Goal: Task Accomplishment & Management: Use online tool/utility

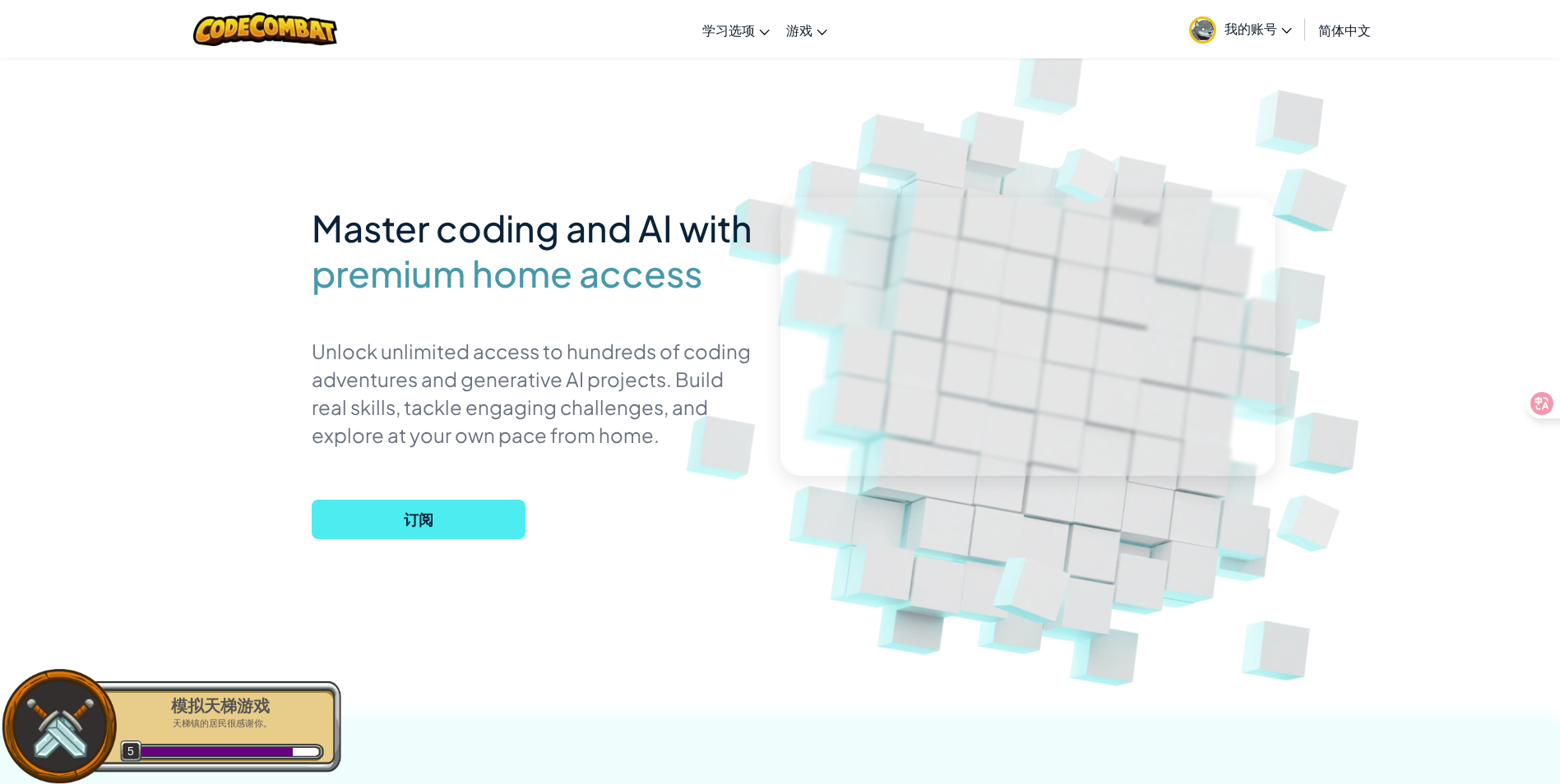
click at [361, 196] on div "Master coding and AI with premium home access Unlock unlimited access to hundre…" at bounding box center [780, 358] width 937 height 600
click at [748, 37] on span "学习选项" at bounding box center [728, 30] width 53 height 17
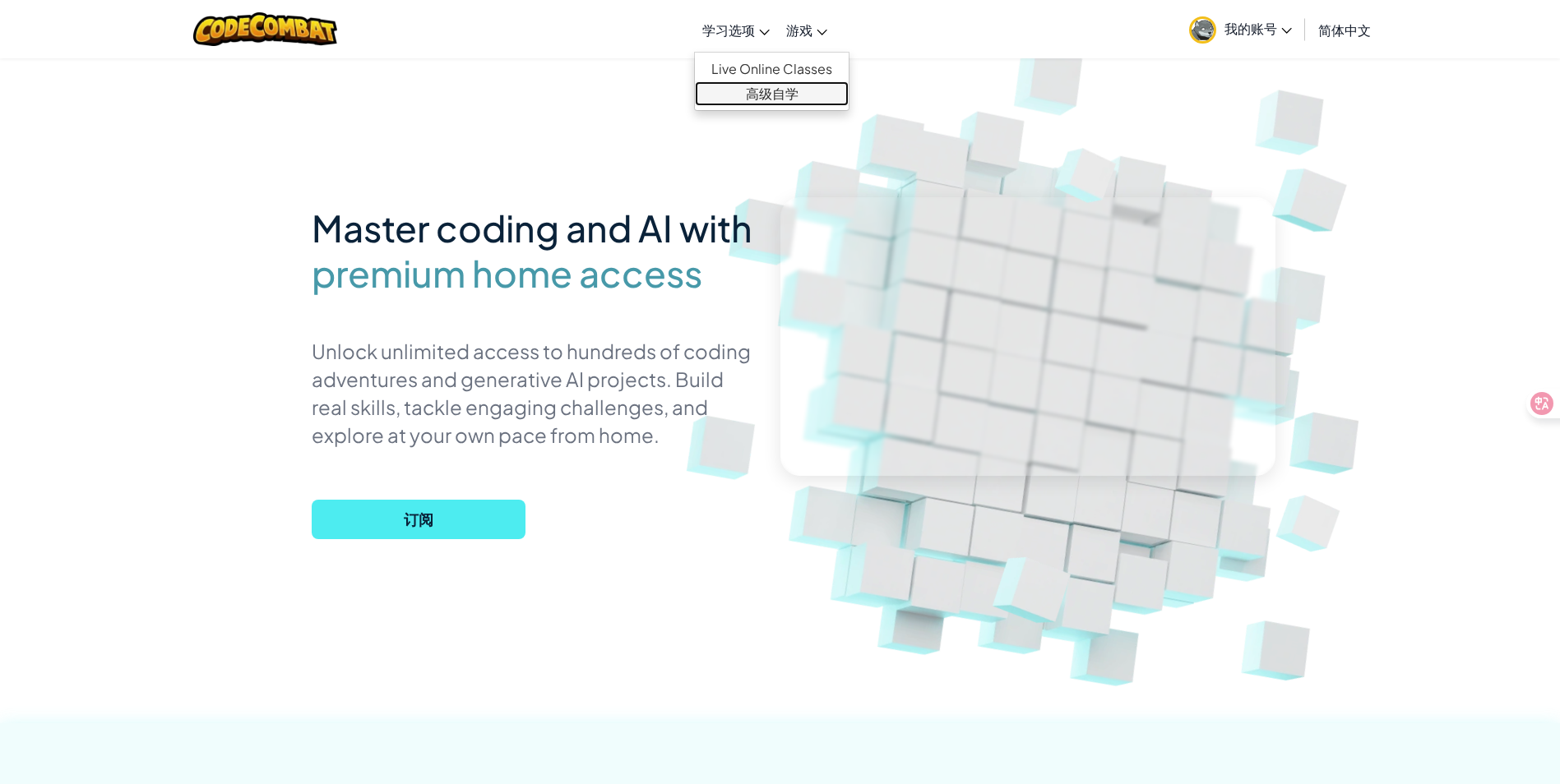
click at [757, 99] on link "高级自学" at bounding box center [772, 94] width 154 height 25
click at [772, 98] on link "高级自学" at bounding box center [772, 94] width 154 height 25
click at [955, 96] on img at bounding box center [1044, 361] width 913 height 913
click at [747, 33] on span "学习选项" at bounding box center [728, 30] width 53 height 17
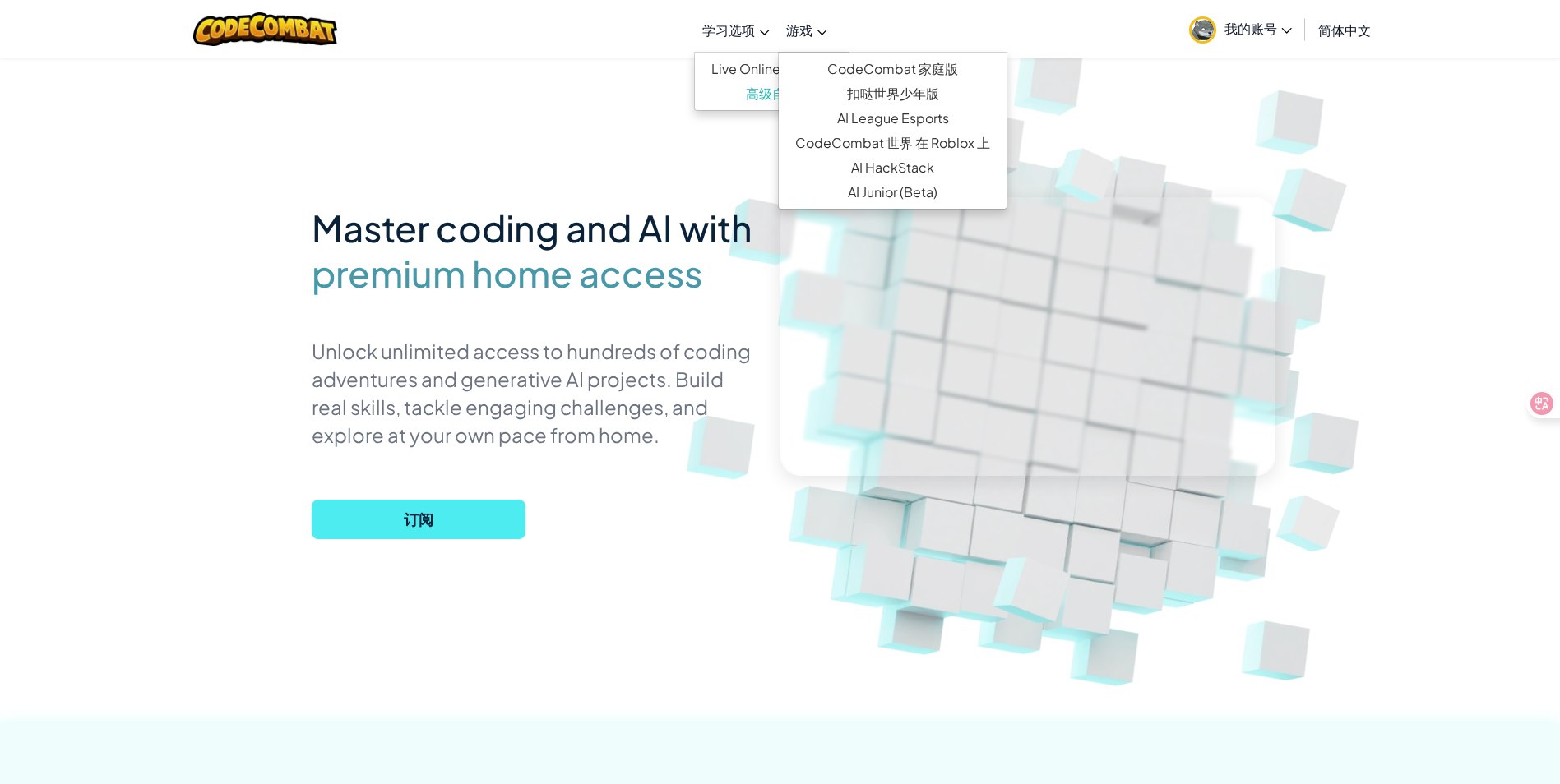
click at [811, 32] on span "游戏" at bounding box center [800, 30] width 27 height 17
click at [925, 96] on link "扣哒世界少年版" at bounding box center [892, 94] width 228 height 25
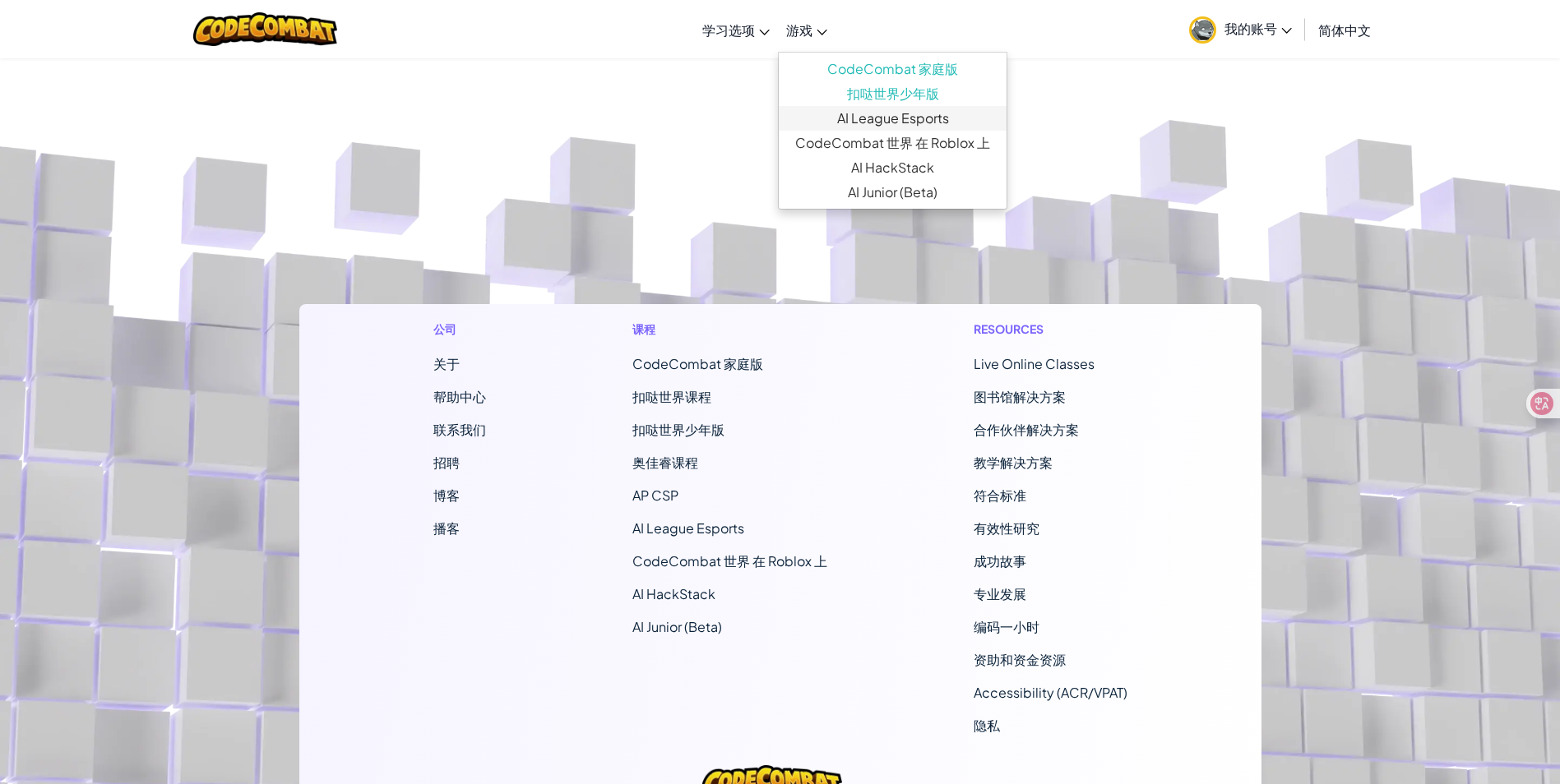
select select "zh-HANS"
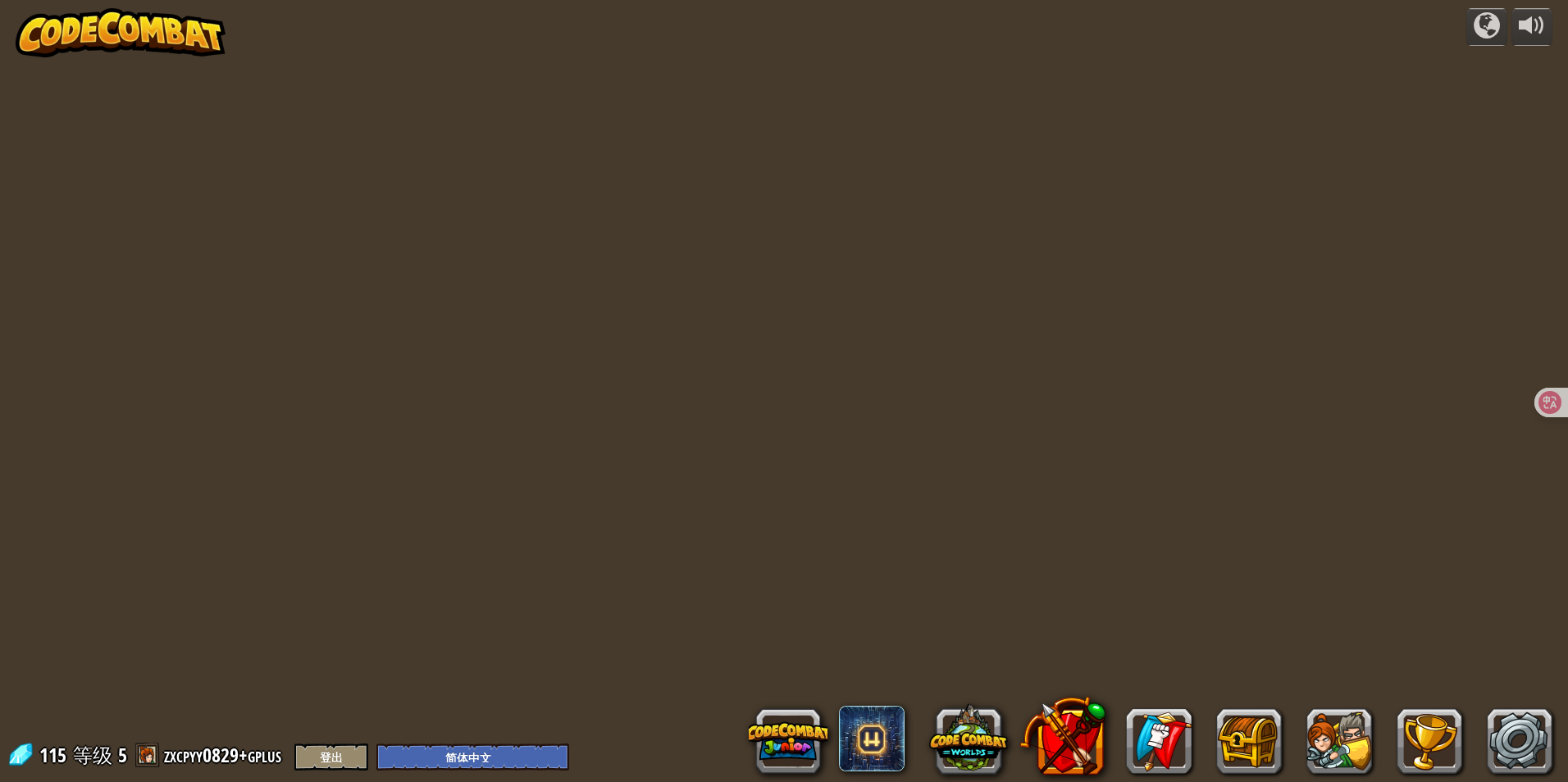
select select "zh-HANS"
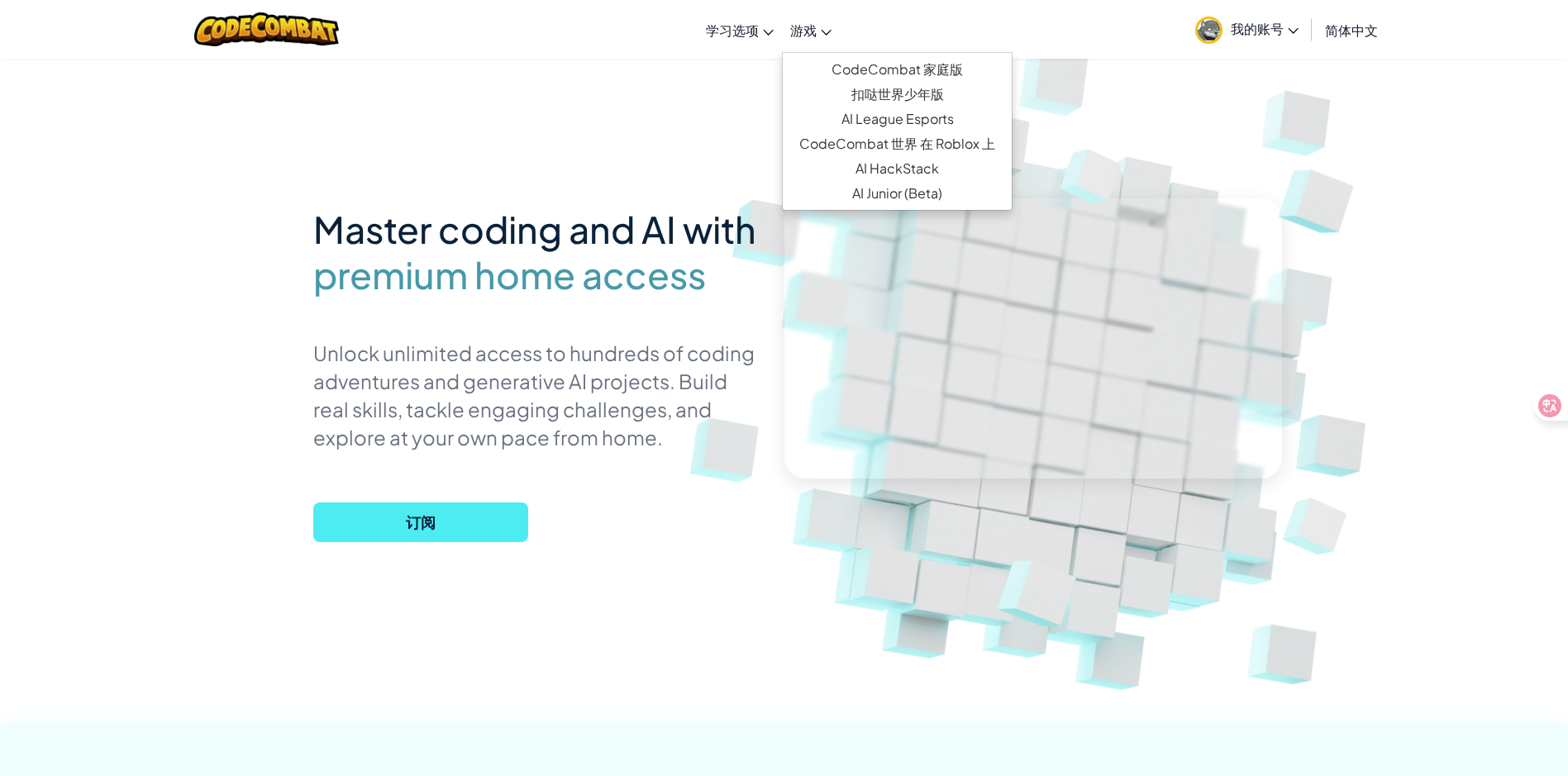
click at [819, 32] on link "游戏" at bounding box center [810, 30] width 58 height 44
click at [916, 71] on link "CodeCombat 家庭版" at bounding box center [897, 69] width 229 height 25
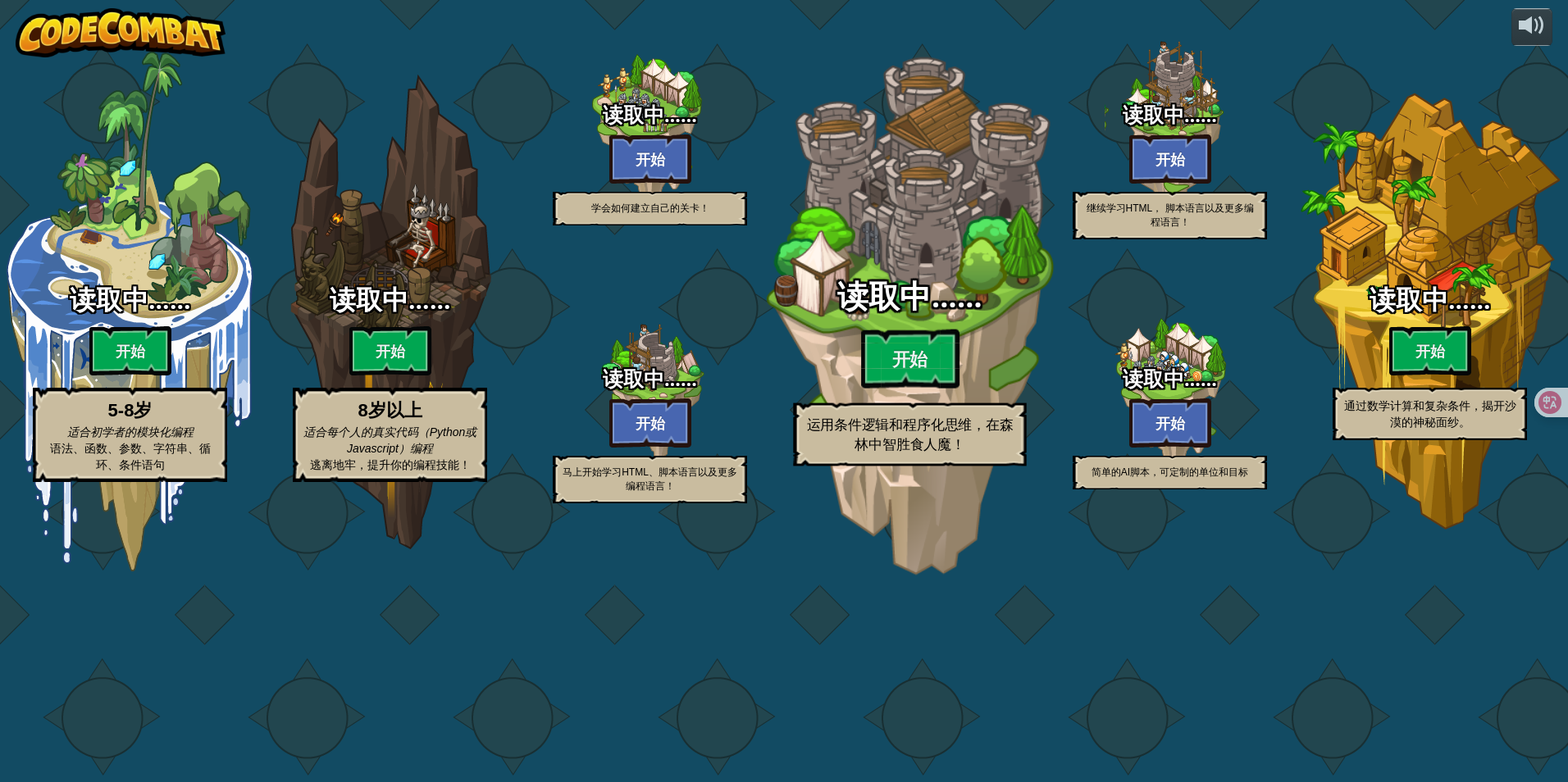
select select "zh-HANS"
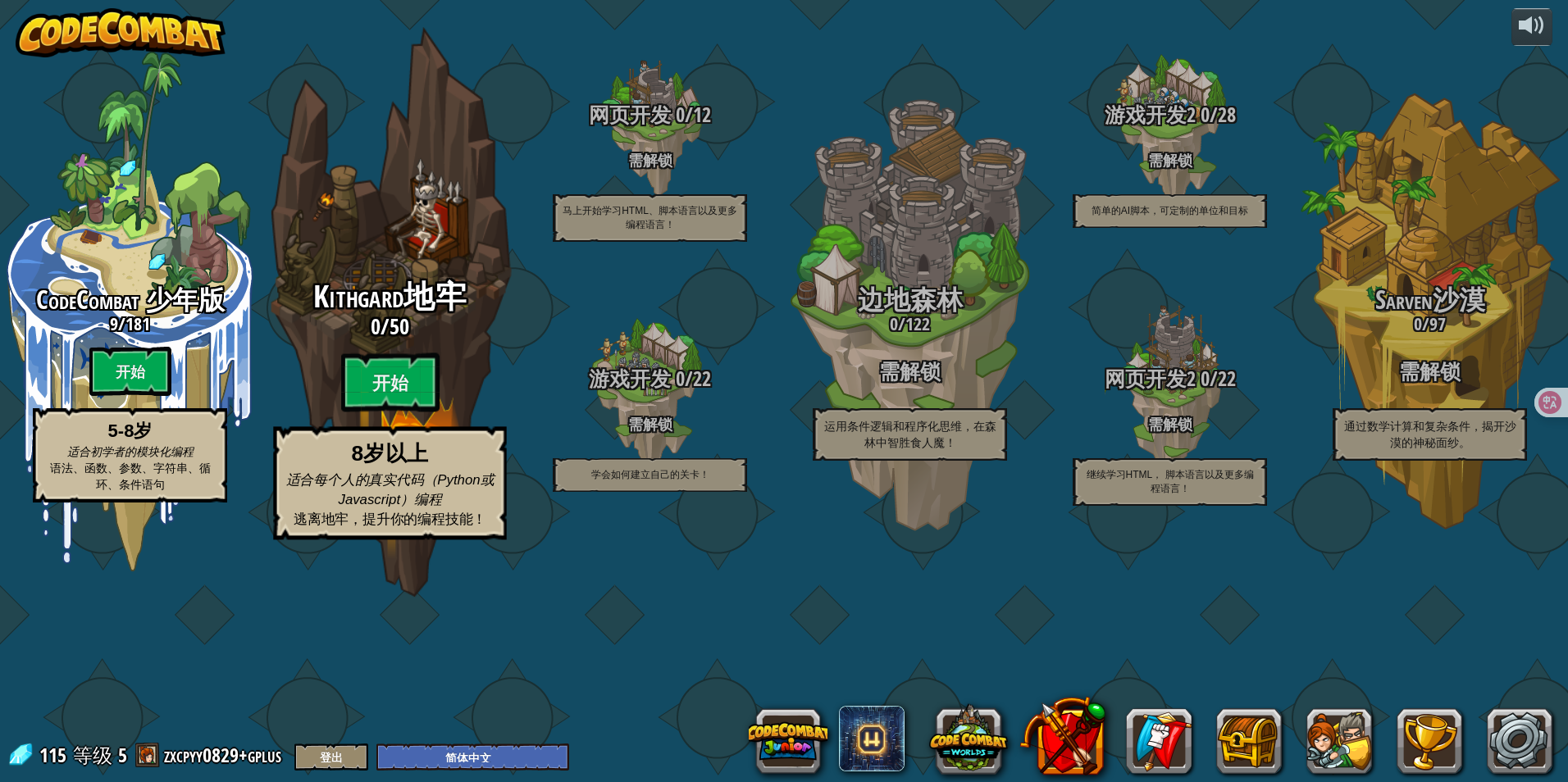
click at [425, 451] on div "Kithgard地牢 0 / 50 开始 8岁以上 适合每个人的真实代码（Python或Javascript）编程 逃离地牢，提升你的编程技能！" at bounding box center [389, 410] width 312 height 260
select select "zh-HANS"
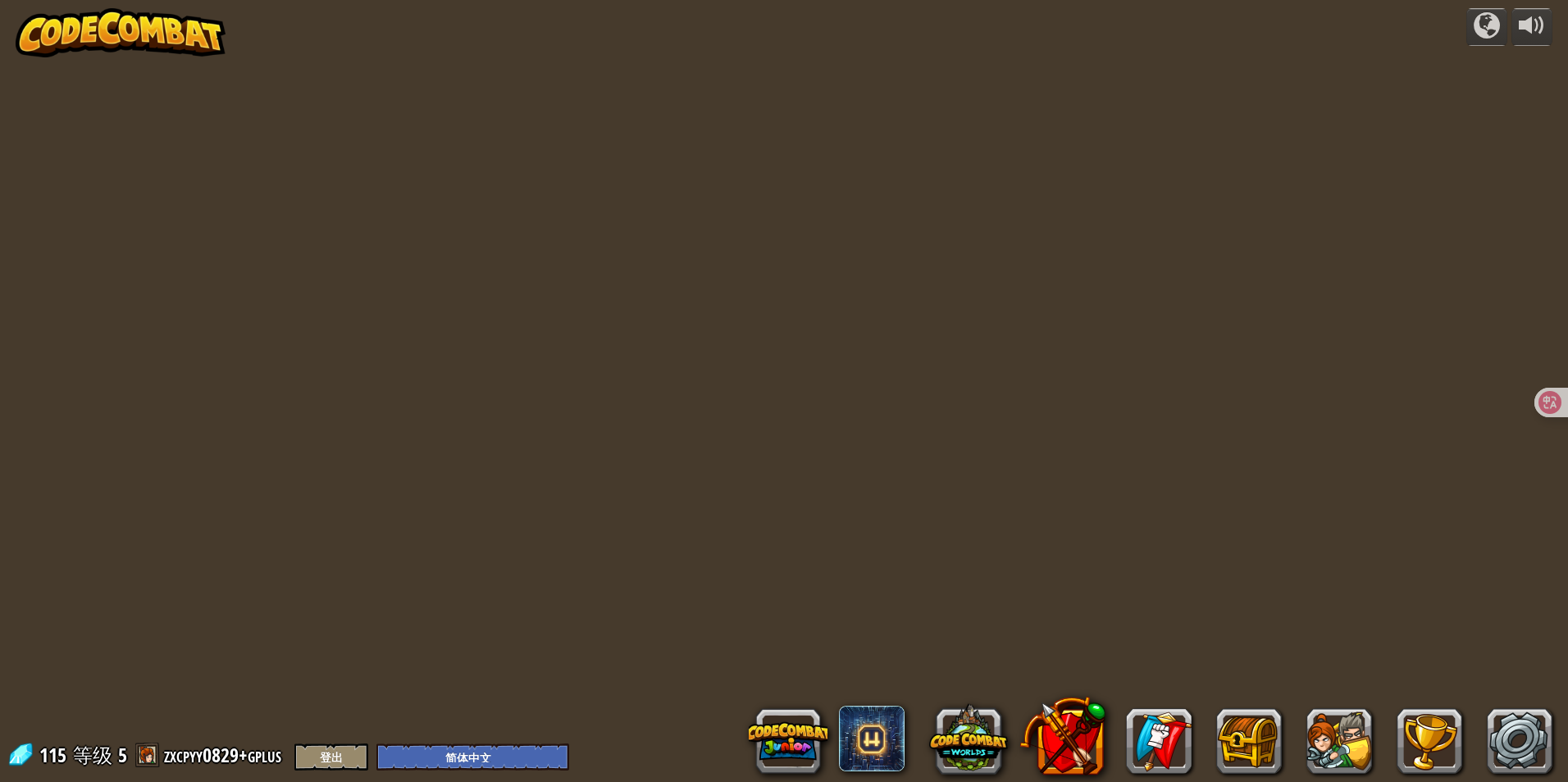
select select "zh-HANS"
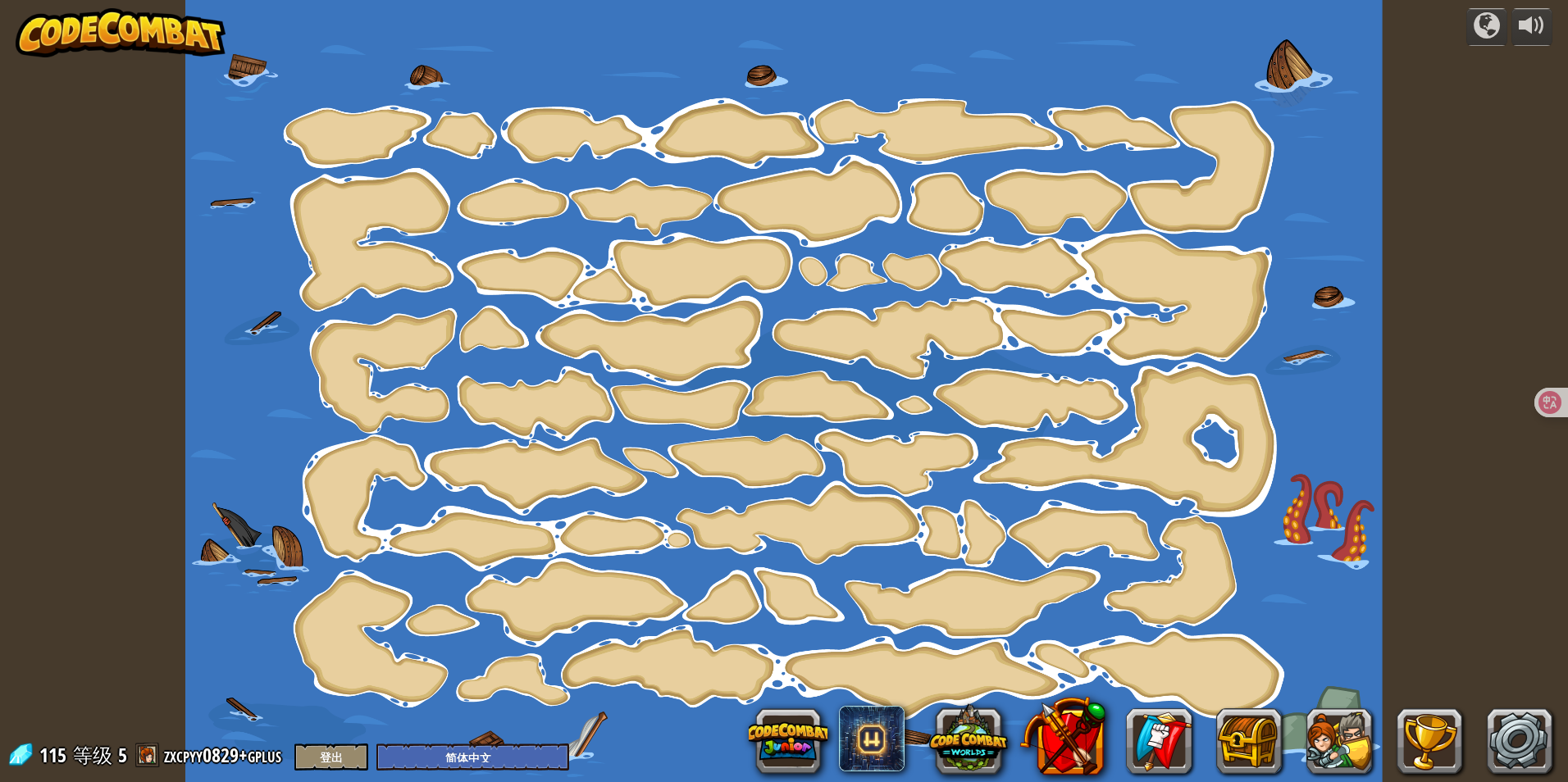
select select "zh-HANS"
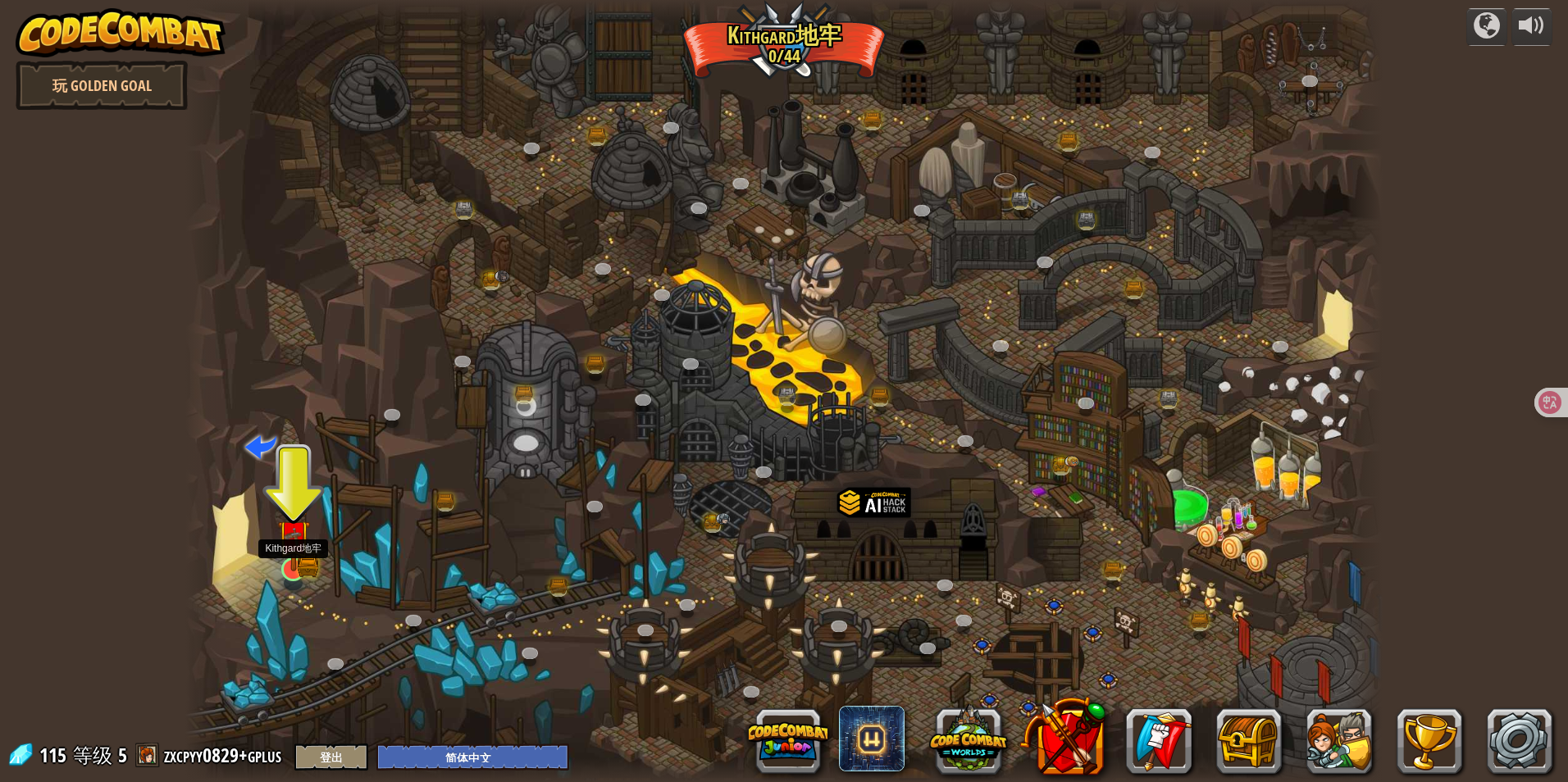
click at [296, 566] on img at bounding box center [294, 536] width 32 height 72
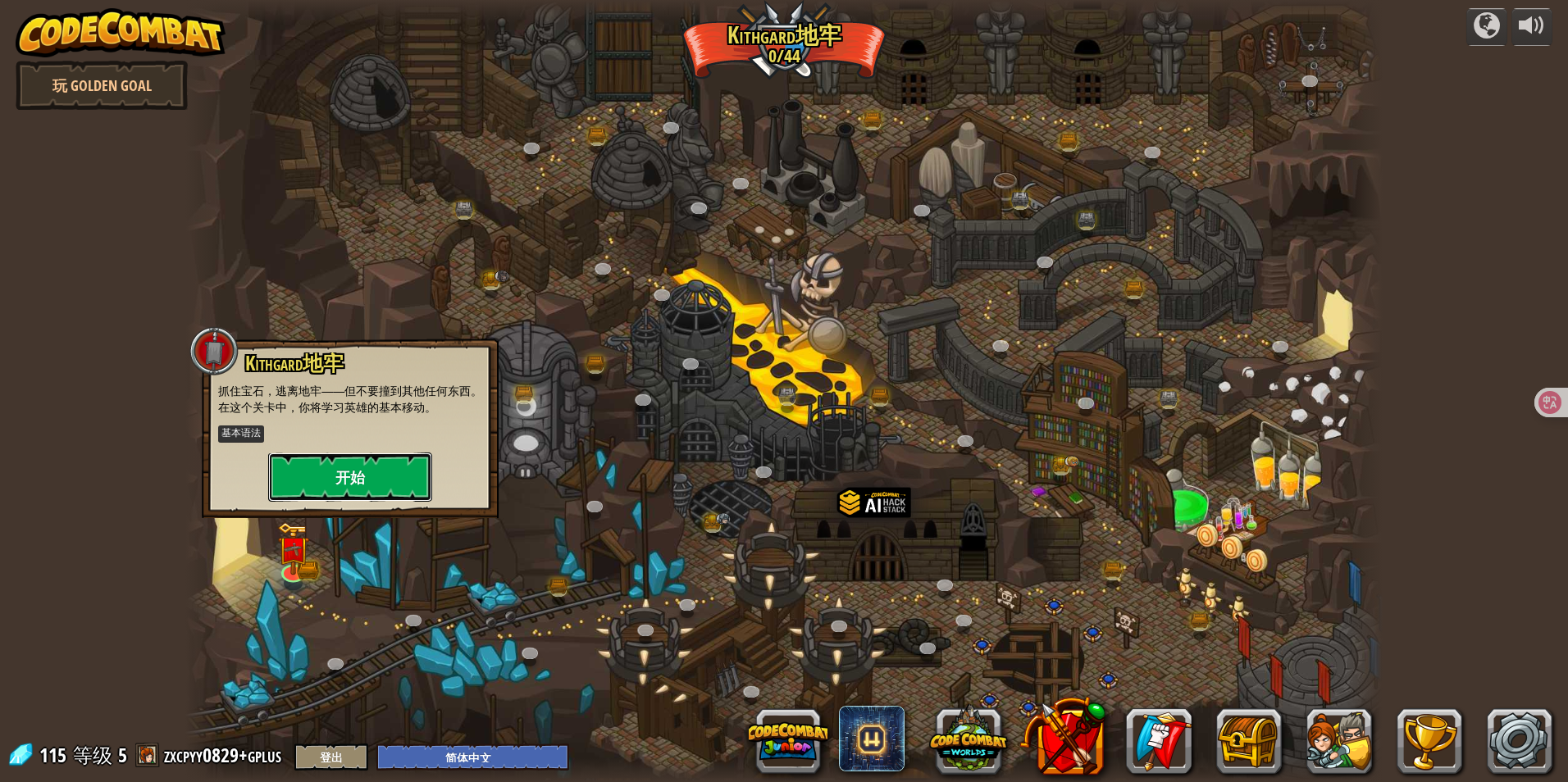
click at [383, 476] on button "开始" at bounding box center [350, 478] width 164 height 50
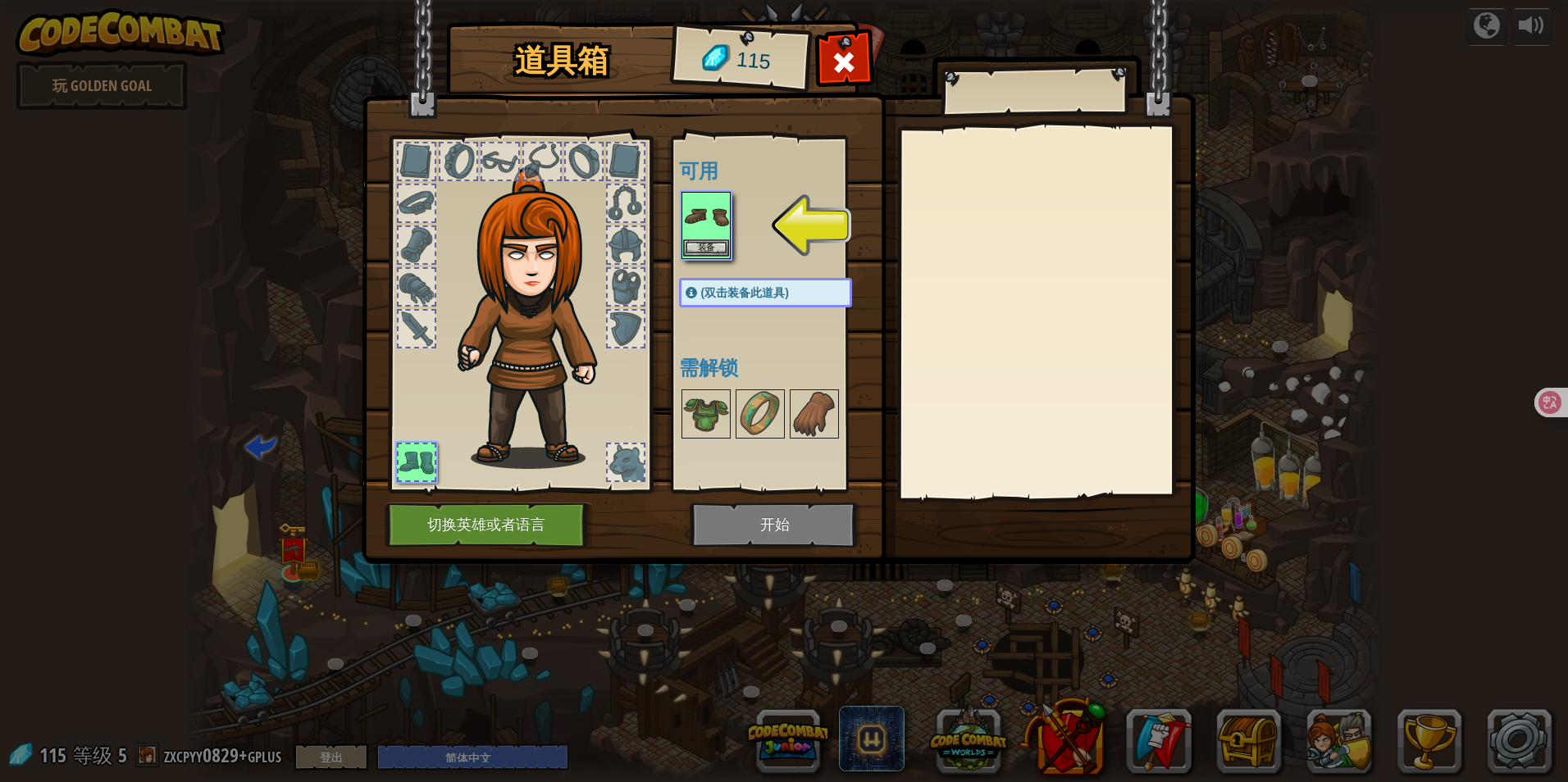
click at [712, 219] on img at bounding box center [706, 216] width 46 height 46
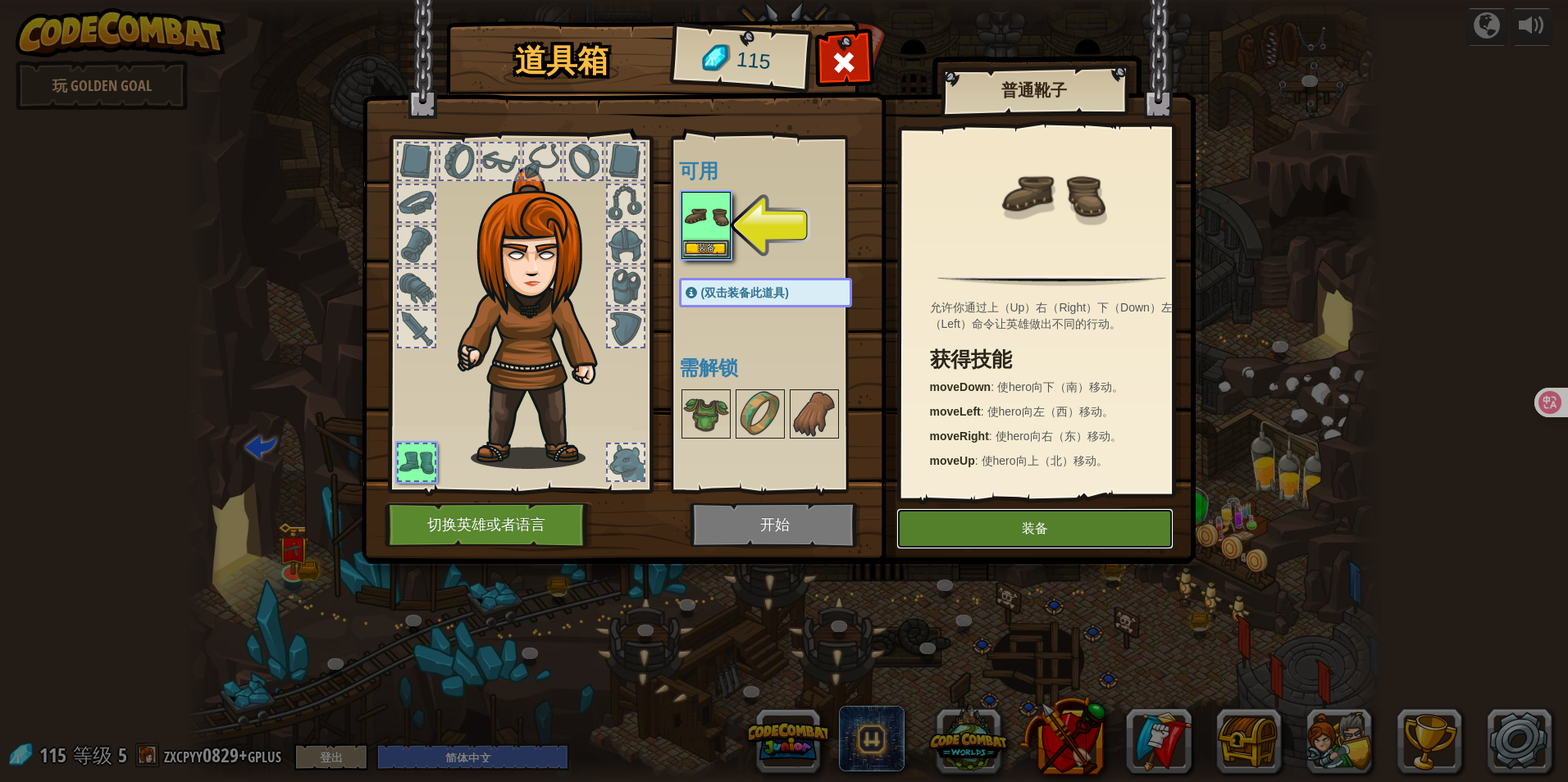
click at [1009, 527] on button "装备" at bounding box center [1035, 528] width 278 height 41
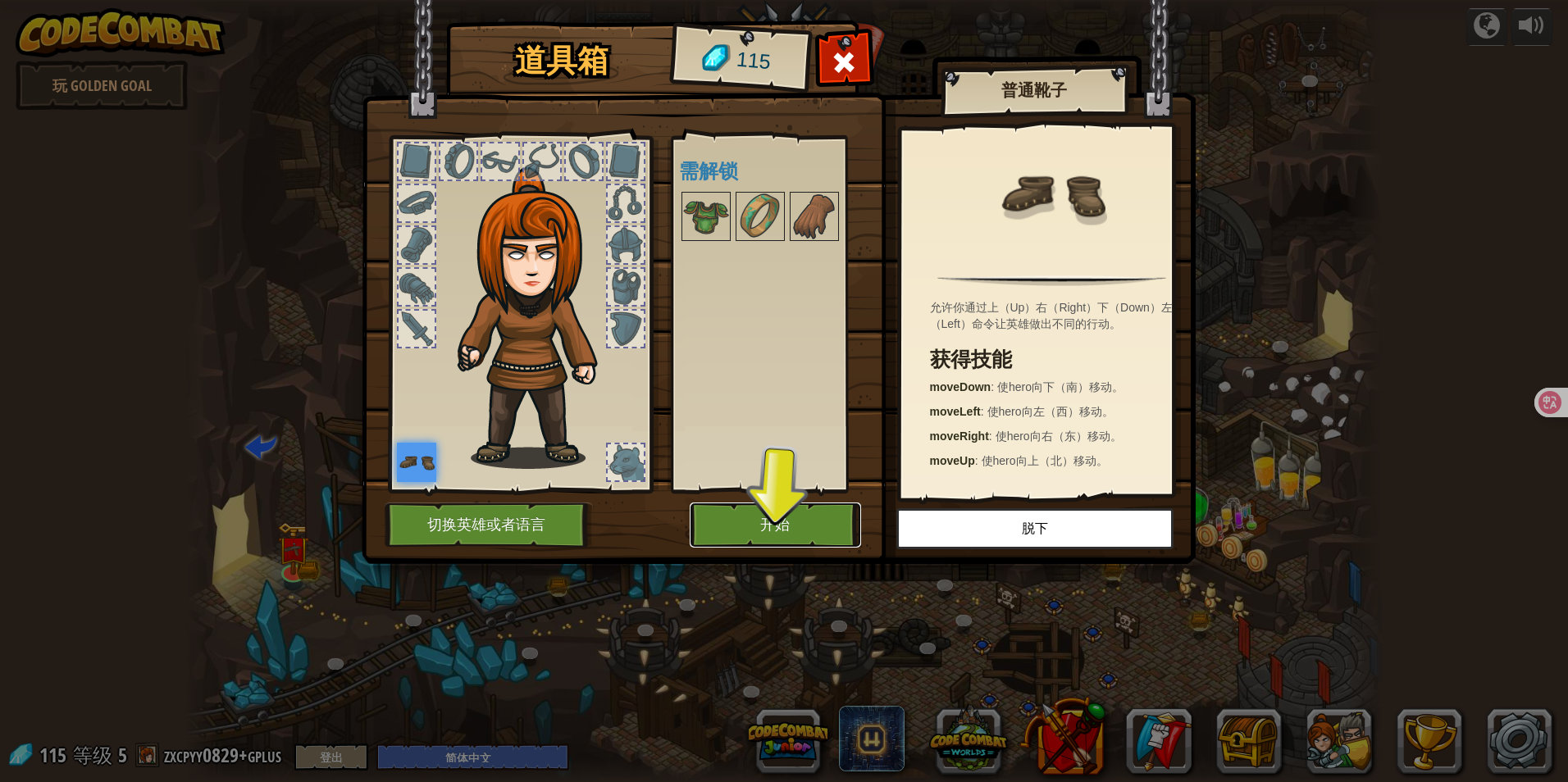
click at [741, 519] on button "开始" at bounding box center [775, 525] width 172 height 45
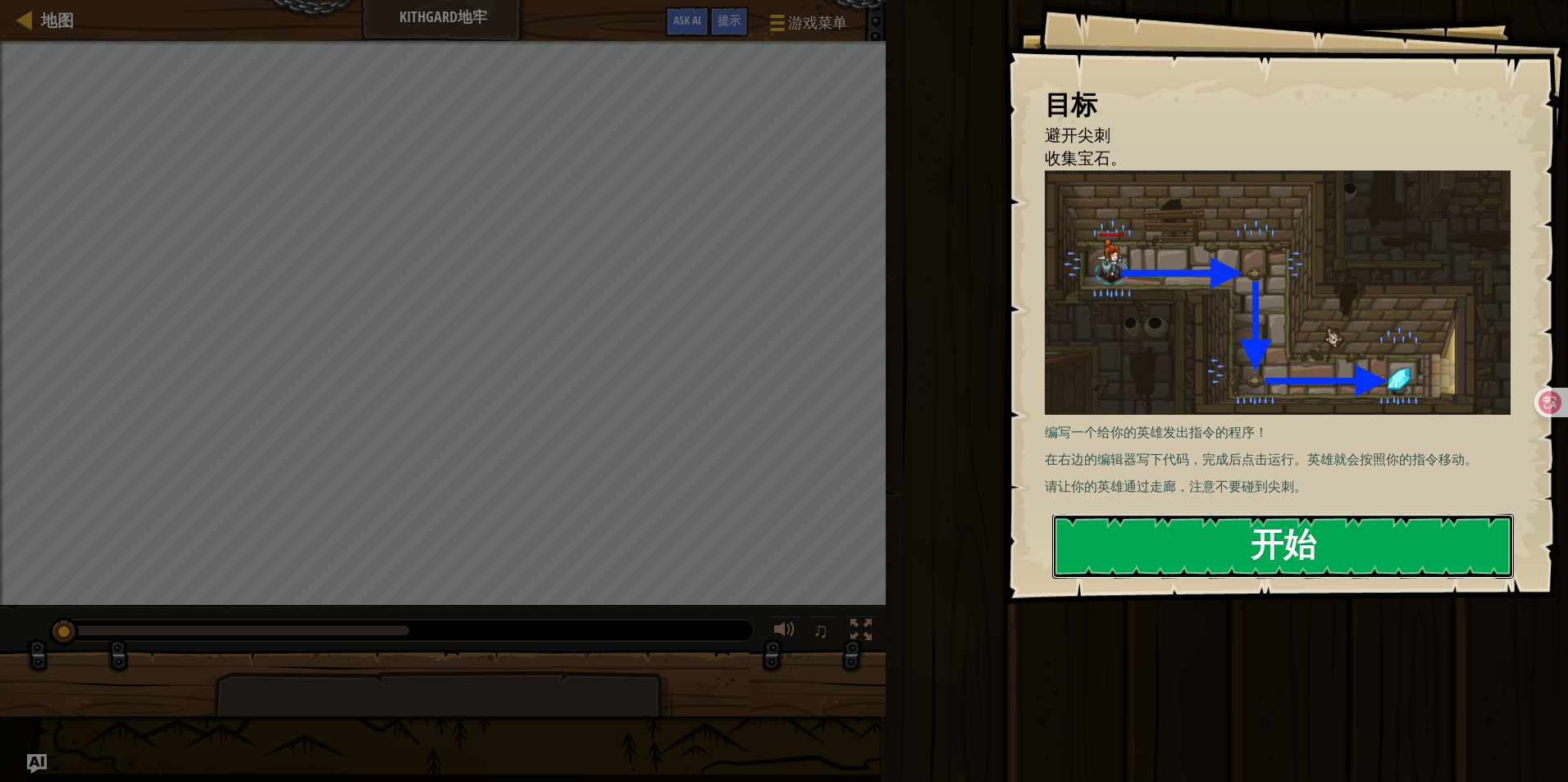
click at [1256, 532] on button "开始" at bounding box center [1283, 546] width 462 height 65
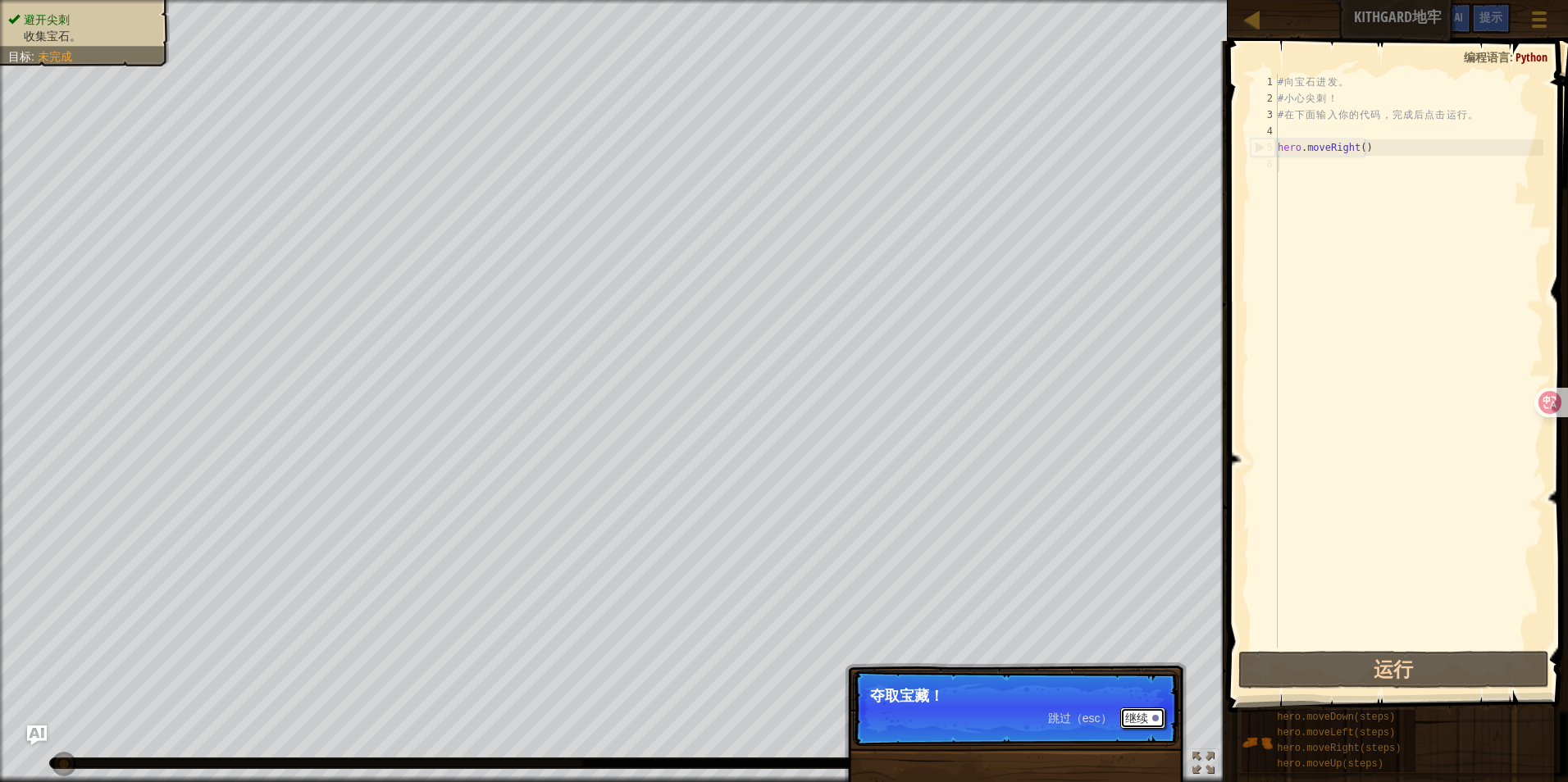
click at [1133, 715] on button "继续" at bounding box center [1143, 718] width 45 height 21
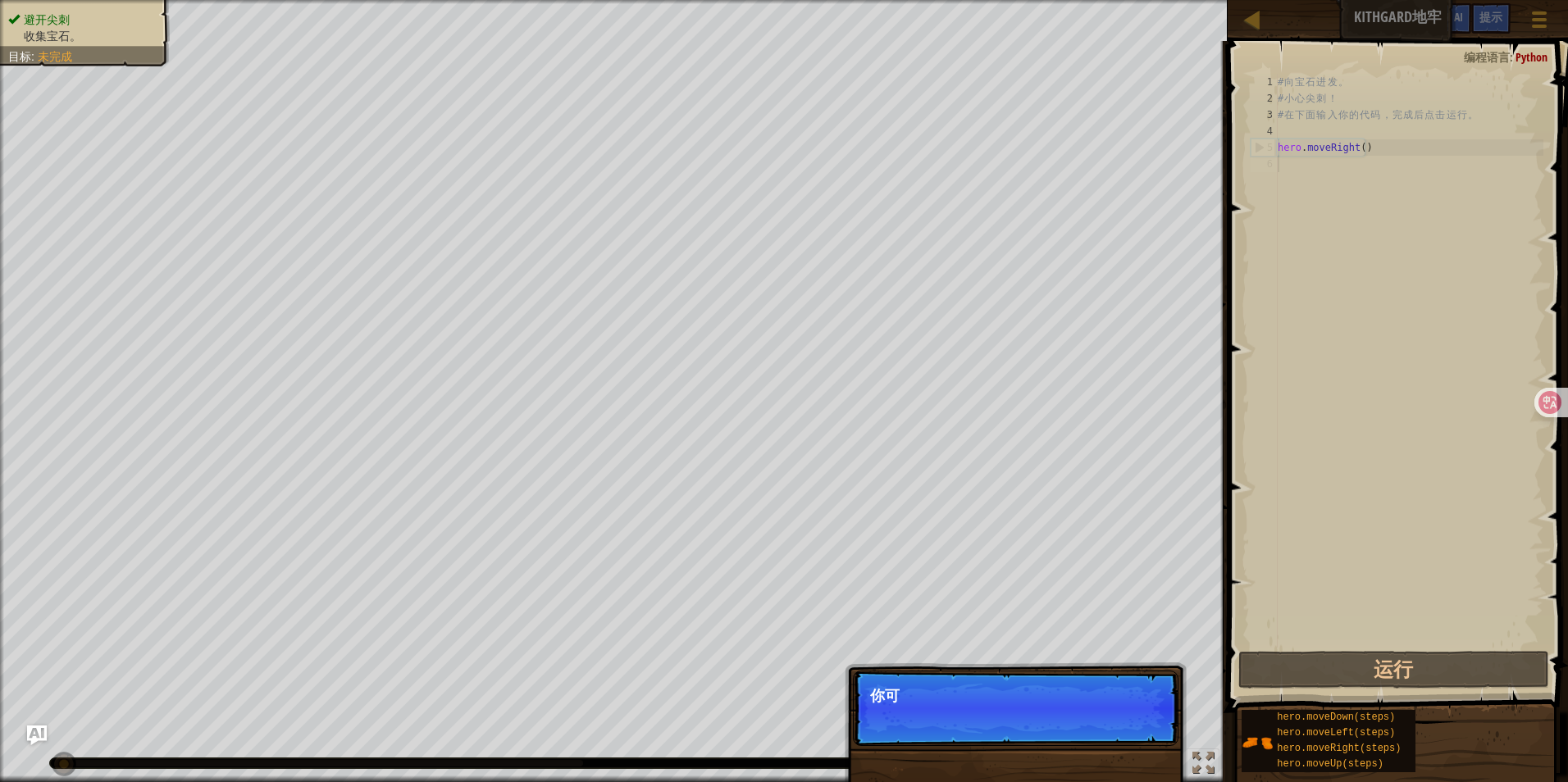
scroll to position [8, 0]
click at [1144, 717] on button "继续" at bounding box center [1143, 718] width 45 height 21
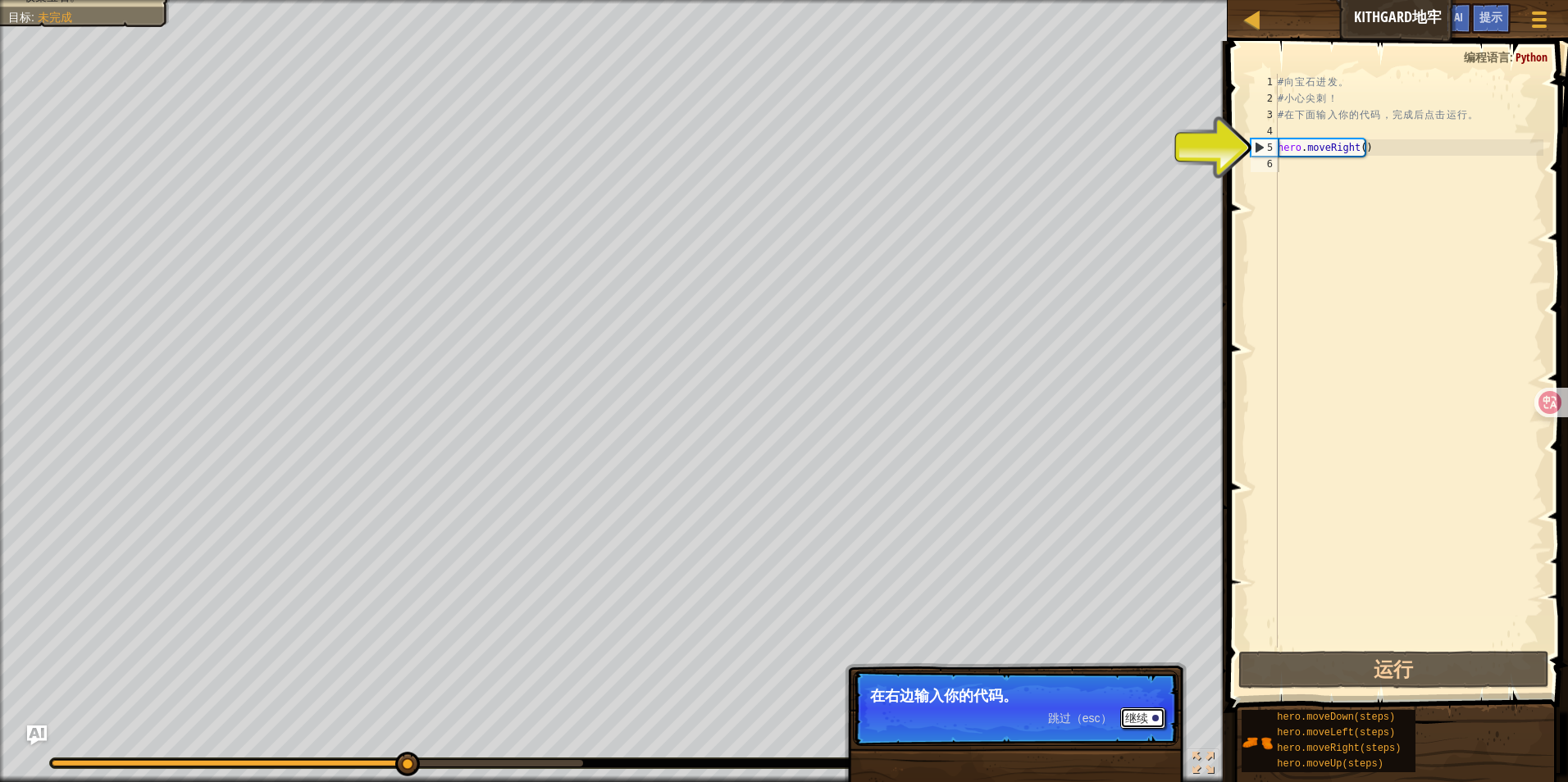
click at [1145, 717] on button "继续" at bounding box center [1143, 718] width 45 height 21
